Goal: Navigation & Orientation: Find specific page/section

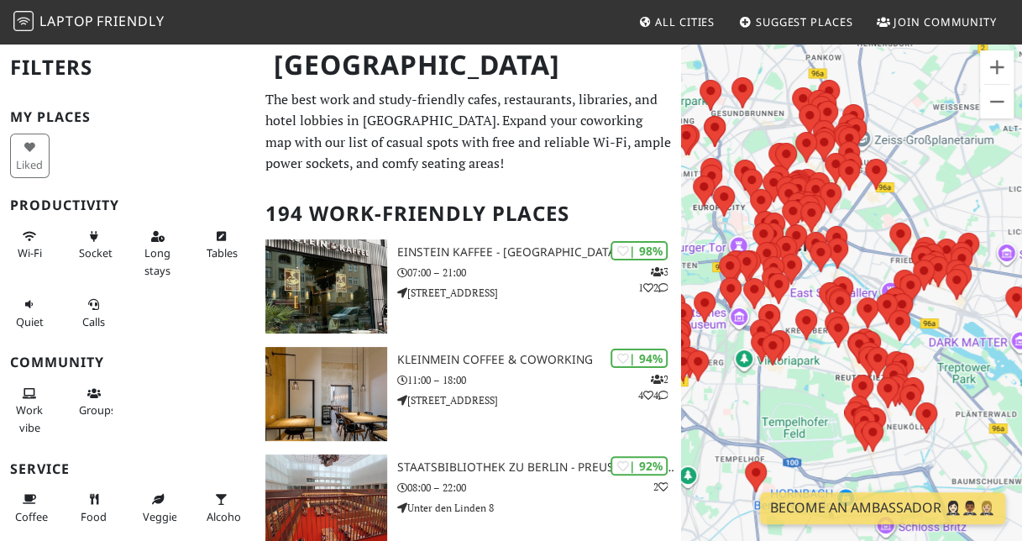
drag, startPoint x: 842, startPoint y: 348, endPoint x: 946, endPoint y: 348, distance: 104.2
click at [946, 348] on div at bounding box center [851, 312] width 341 height 541
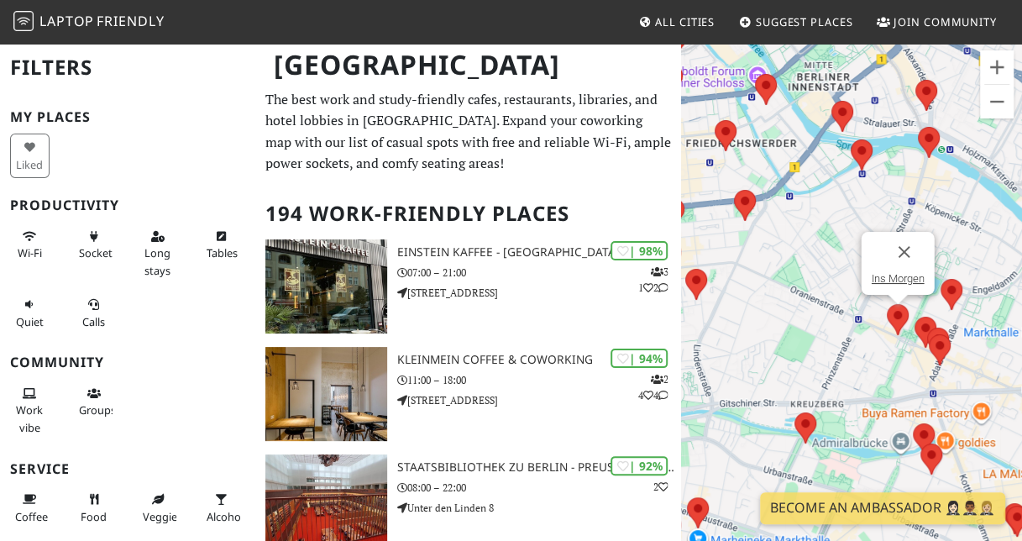
click at [899, 319] on img at bounding box center [898, 319] width 22 height 31
click at [900, 318] on img at bounding box center [898, 319] width 22 height 31
click at [899, 278] on link "Ins Morgen" at bounding box center [898, 278] width 53 height 13
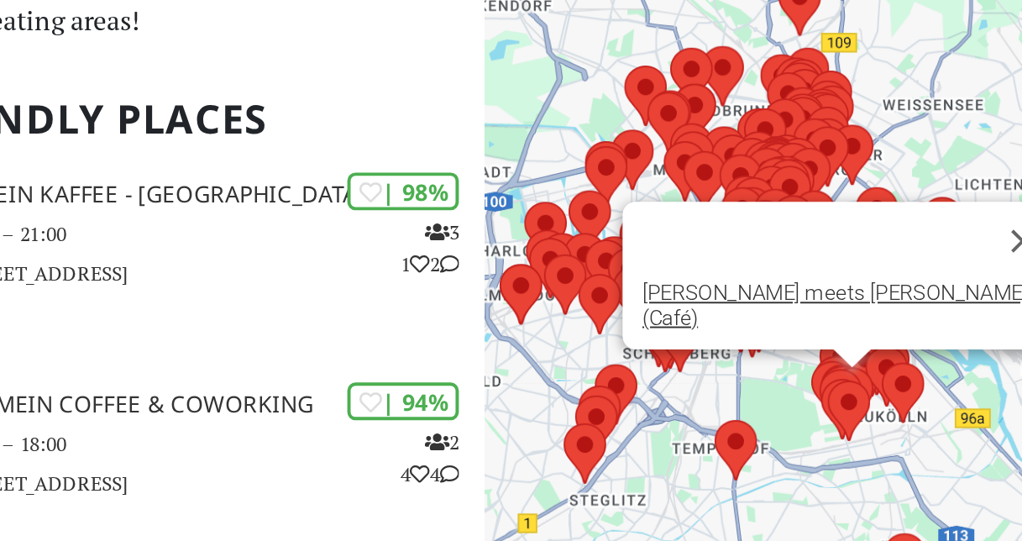
drag, startPoint x: 913, startPoint y: 349, endPoint x: 879, endPoint y: 360, distance: 35.3
click at [879, 360] on div "[PERSON_NAME] meets [PERSON_NAME] (Café)" at bounding box center [851, 312] width 341 height 541
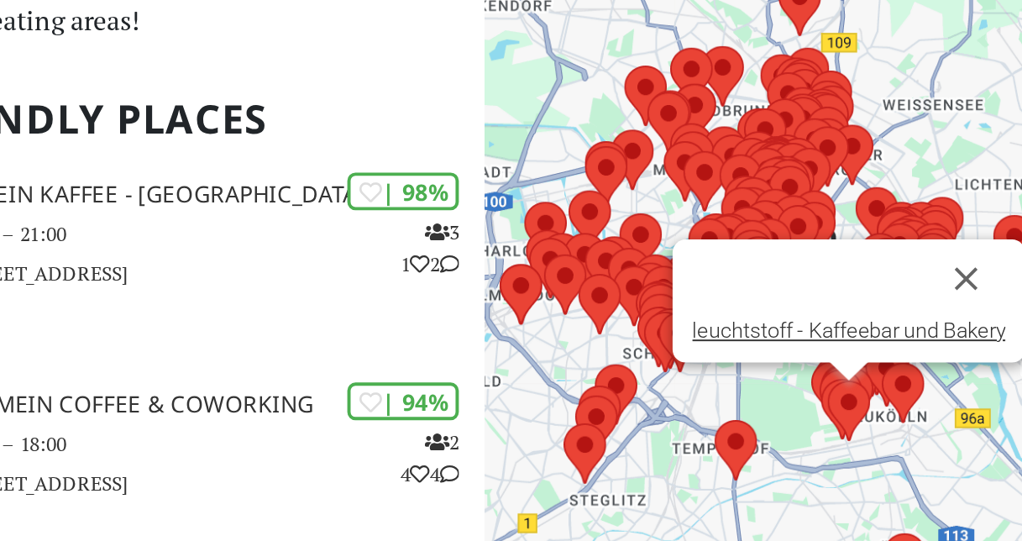
click at [867, 354] on img at bounding box center [868, 363] width 22 height 31
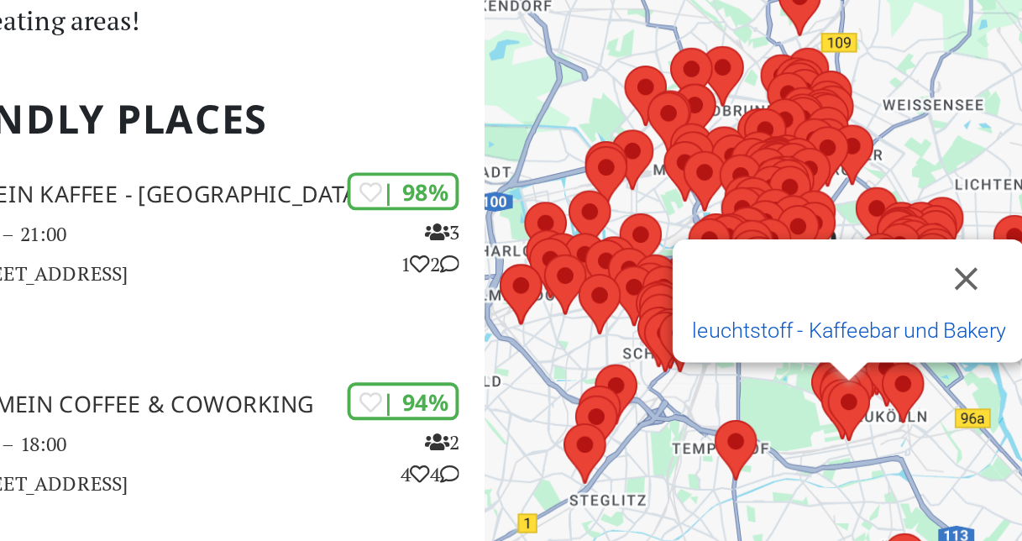
click at [848, 320] on link "leuchtstoff - Kaffeebar und Bakery" at bounding box center [868, 322] width 160 height 13
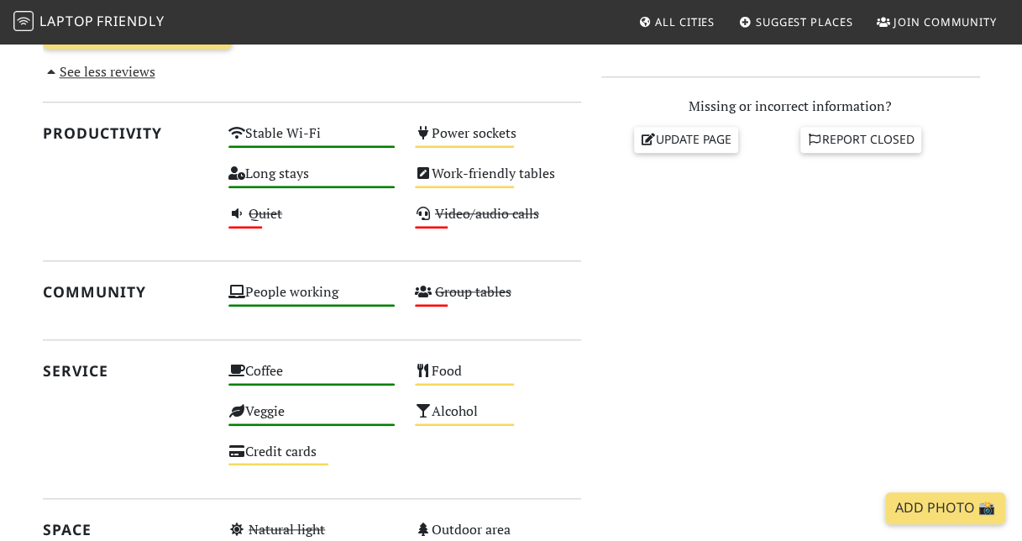
scroll to position [684, 0]
